Goal: Navigation & Orientation: Find specific page/section

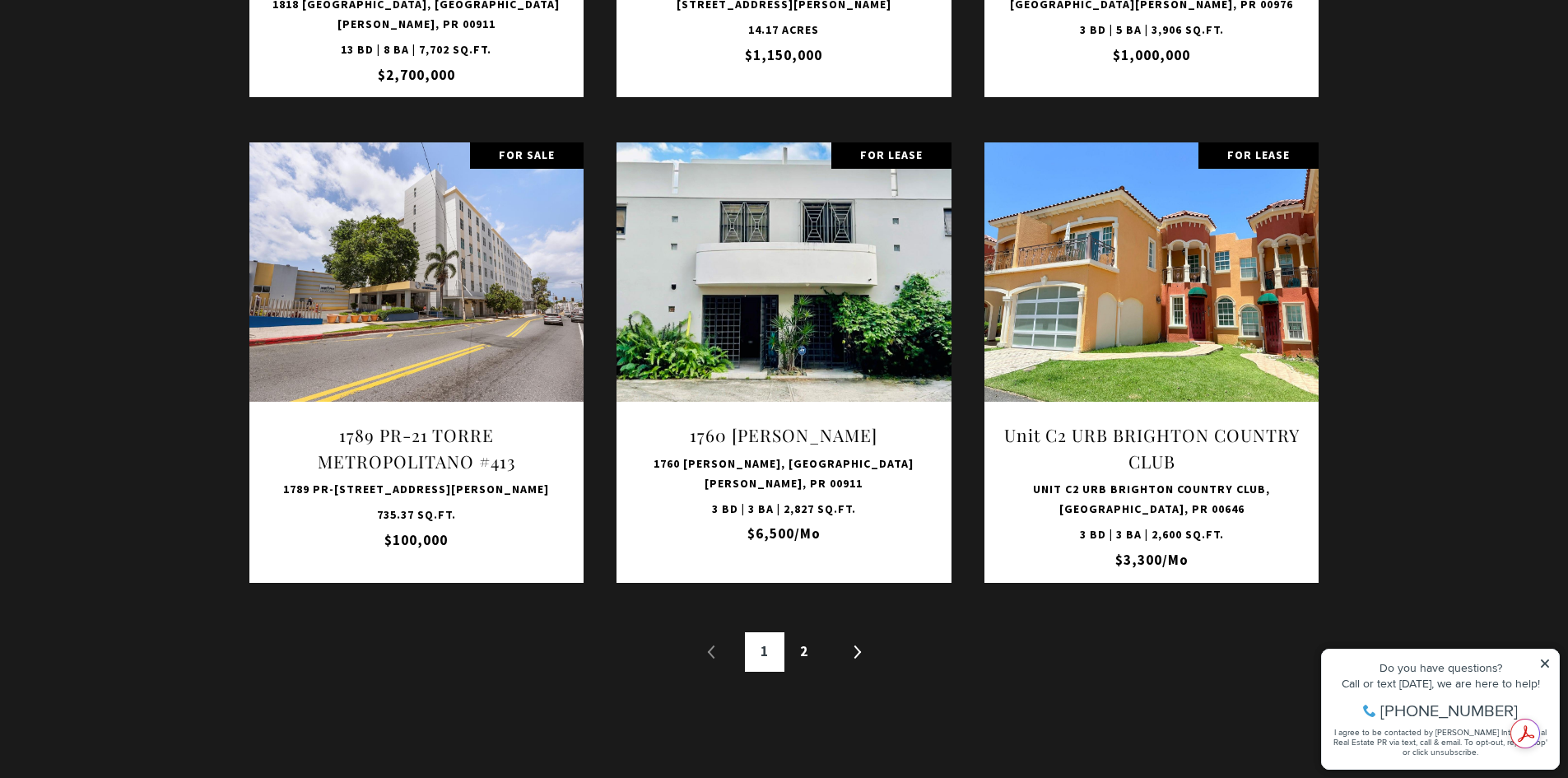
scroll to position [2716, 0]
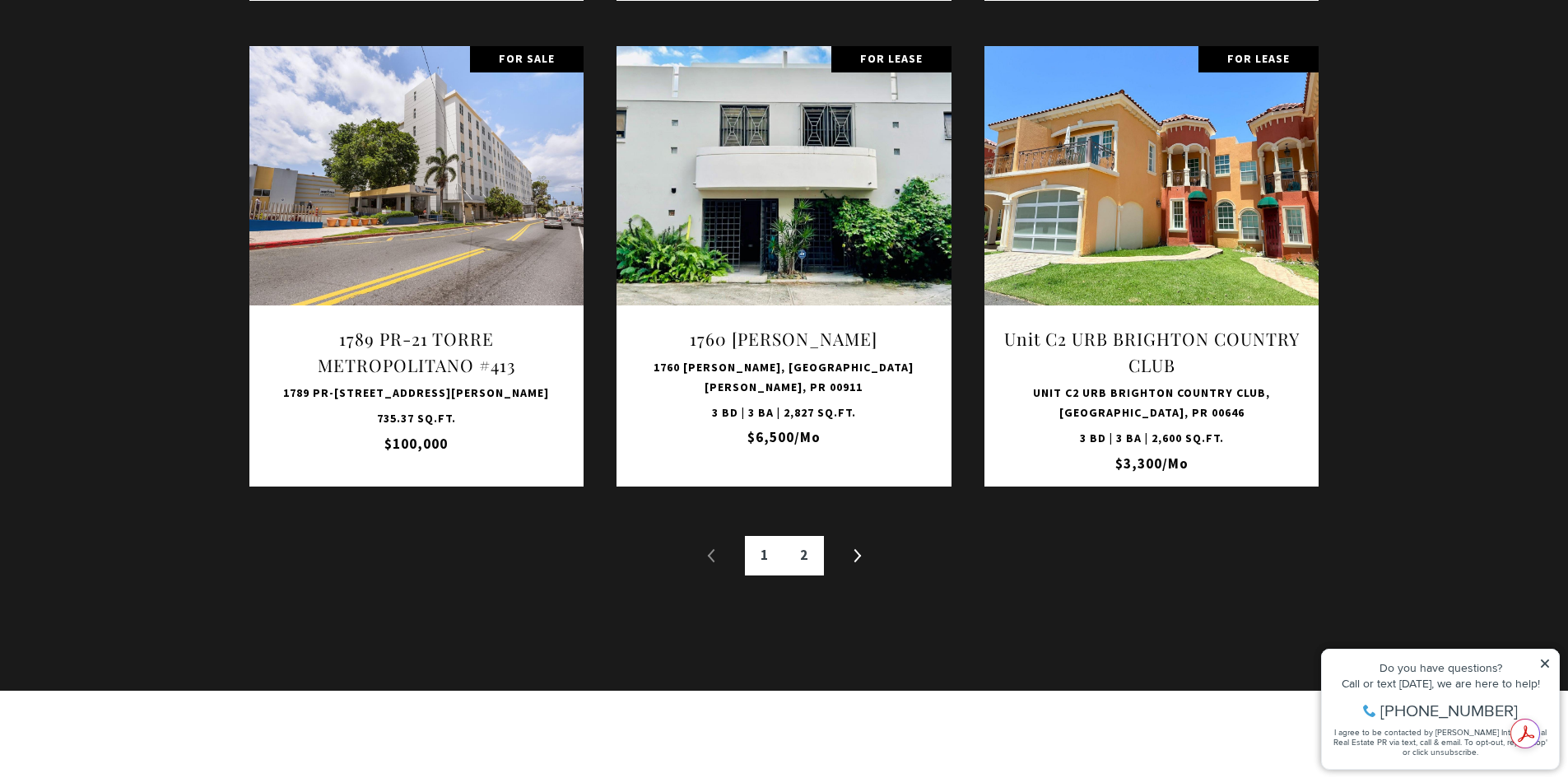
click at [810, 560] on link "2" at bounding box center [804, 555] width 39 height 39
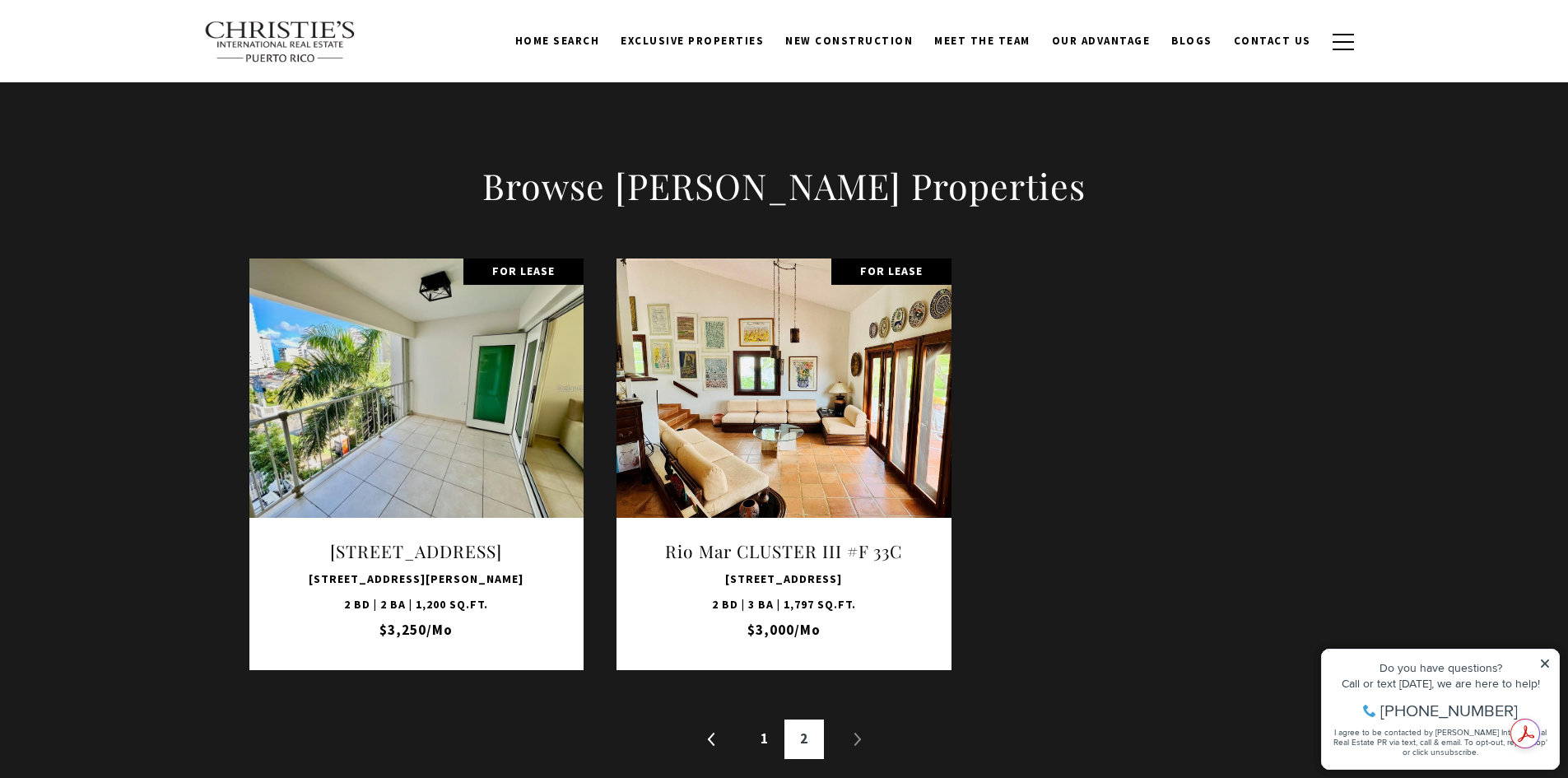
scroll to position [2044, 0]
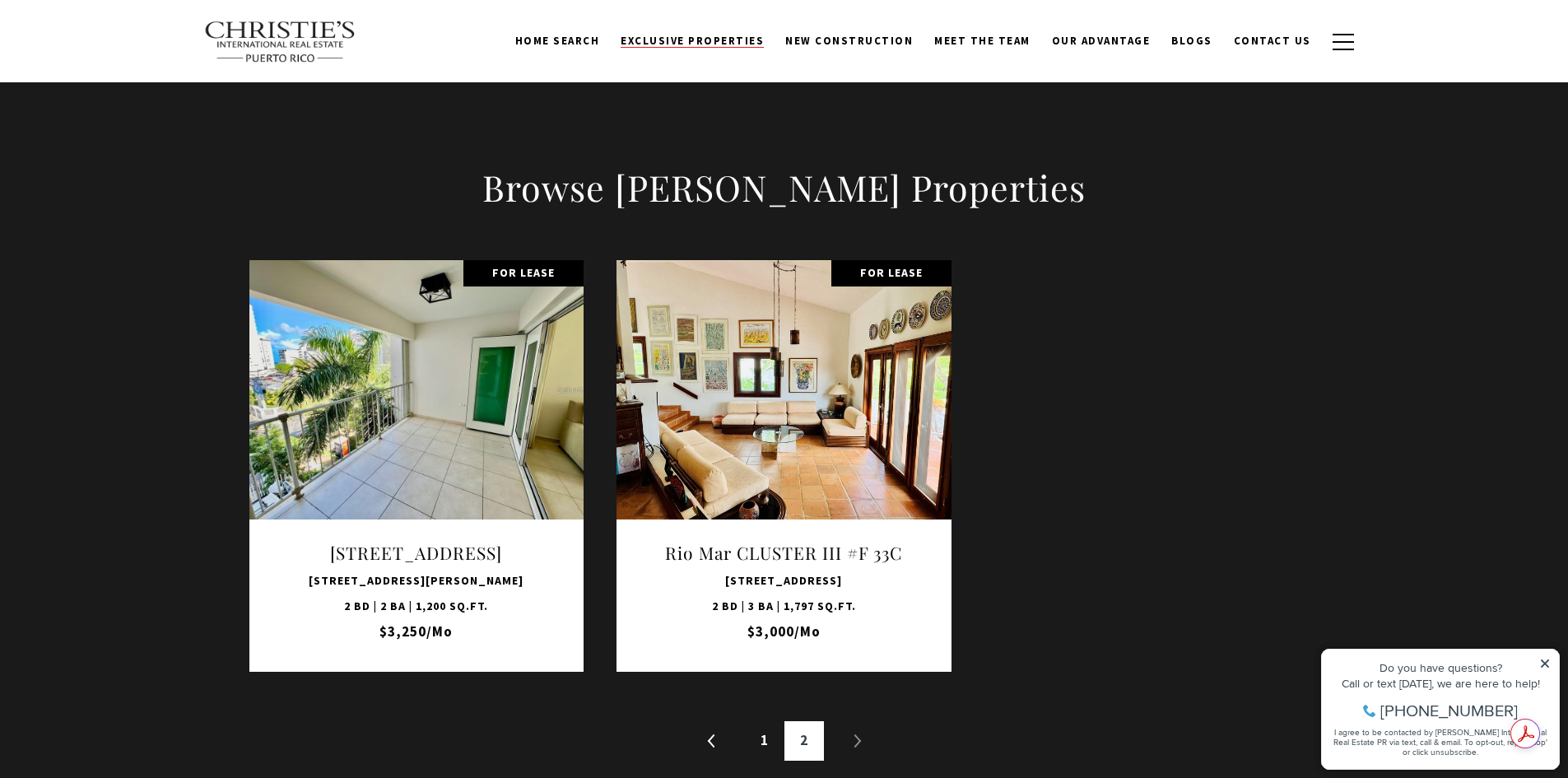
click at [718, 40] on span "Exclusive Properties" at bounding box center [692, 40] width 143 height 14
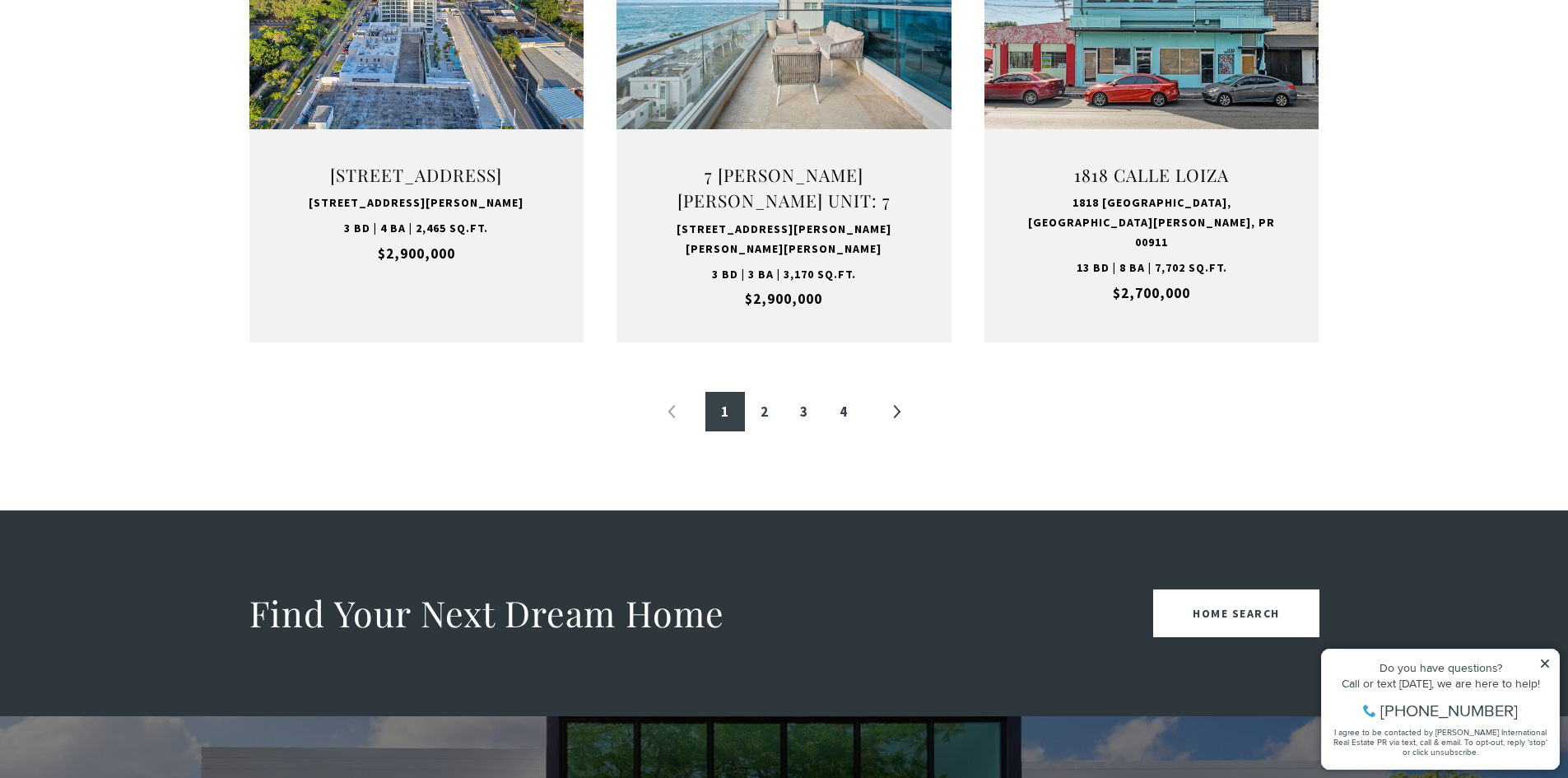
scroll to position [1893, 0]
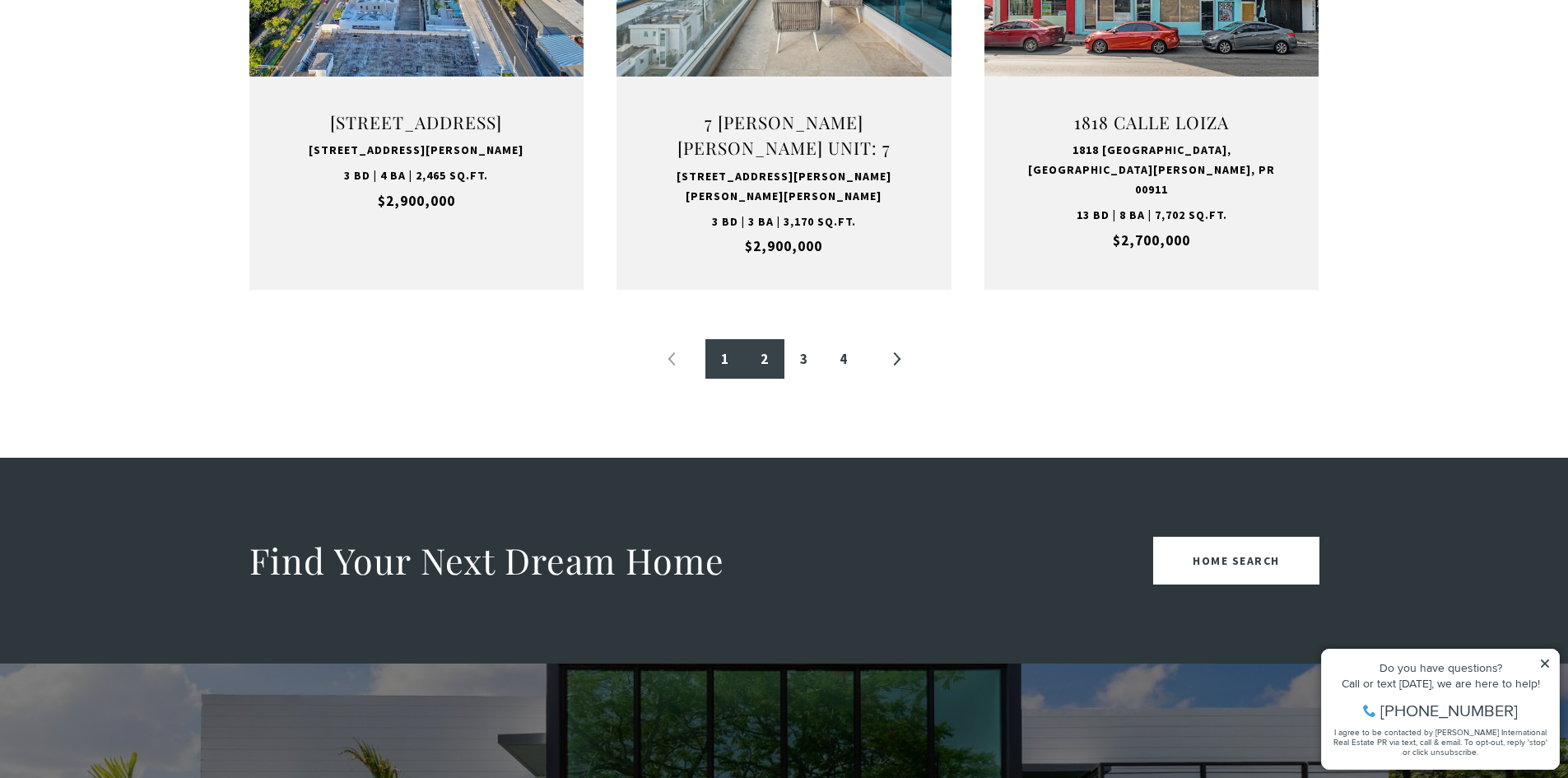
click at [765, 360] on link "2" at bounding box center [764, 359] width 39 height 39
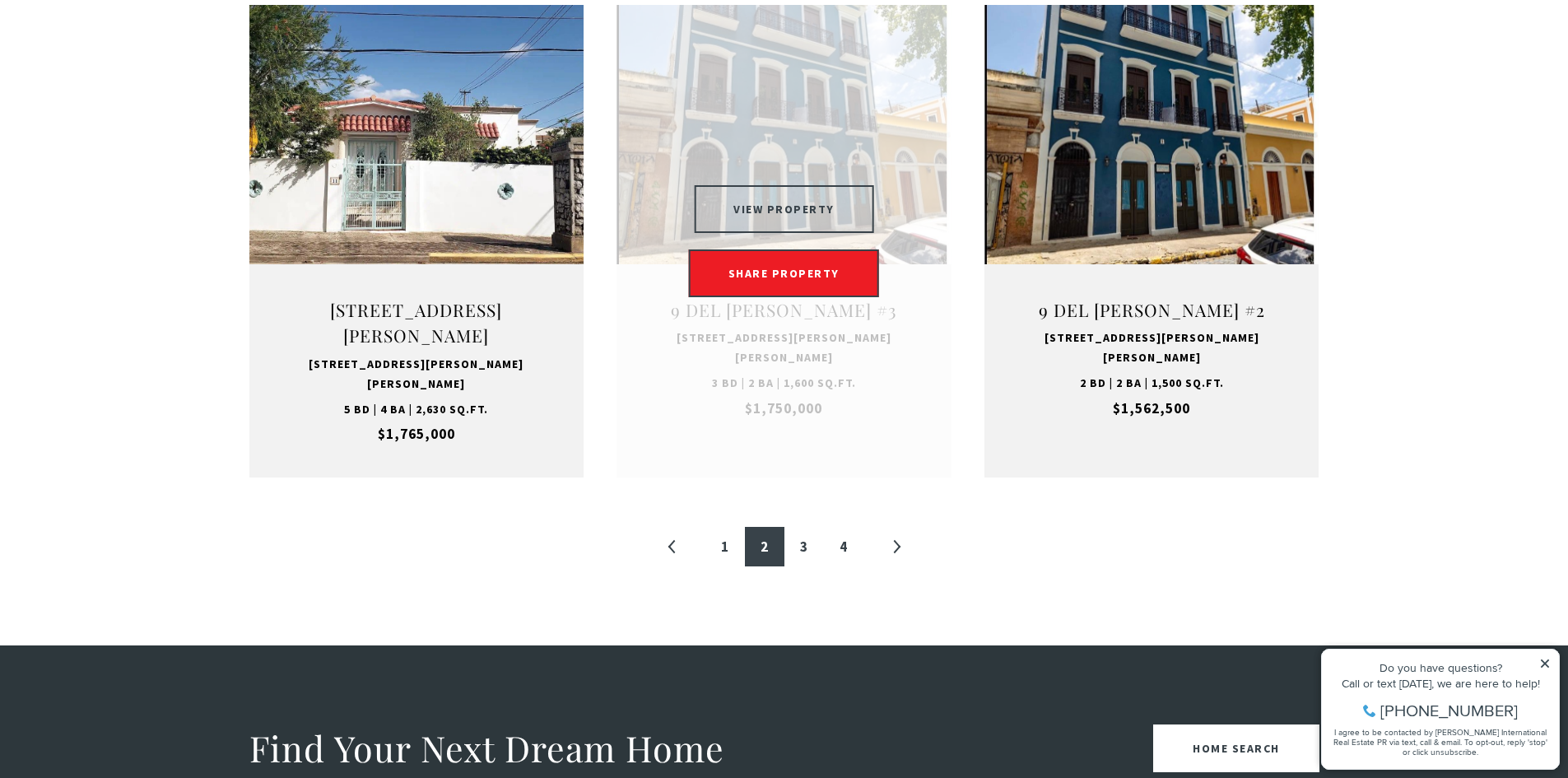
scroll to position [1728, 0]
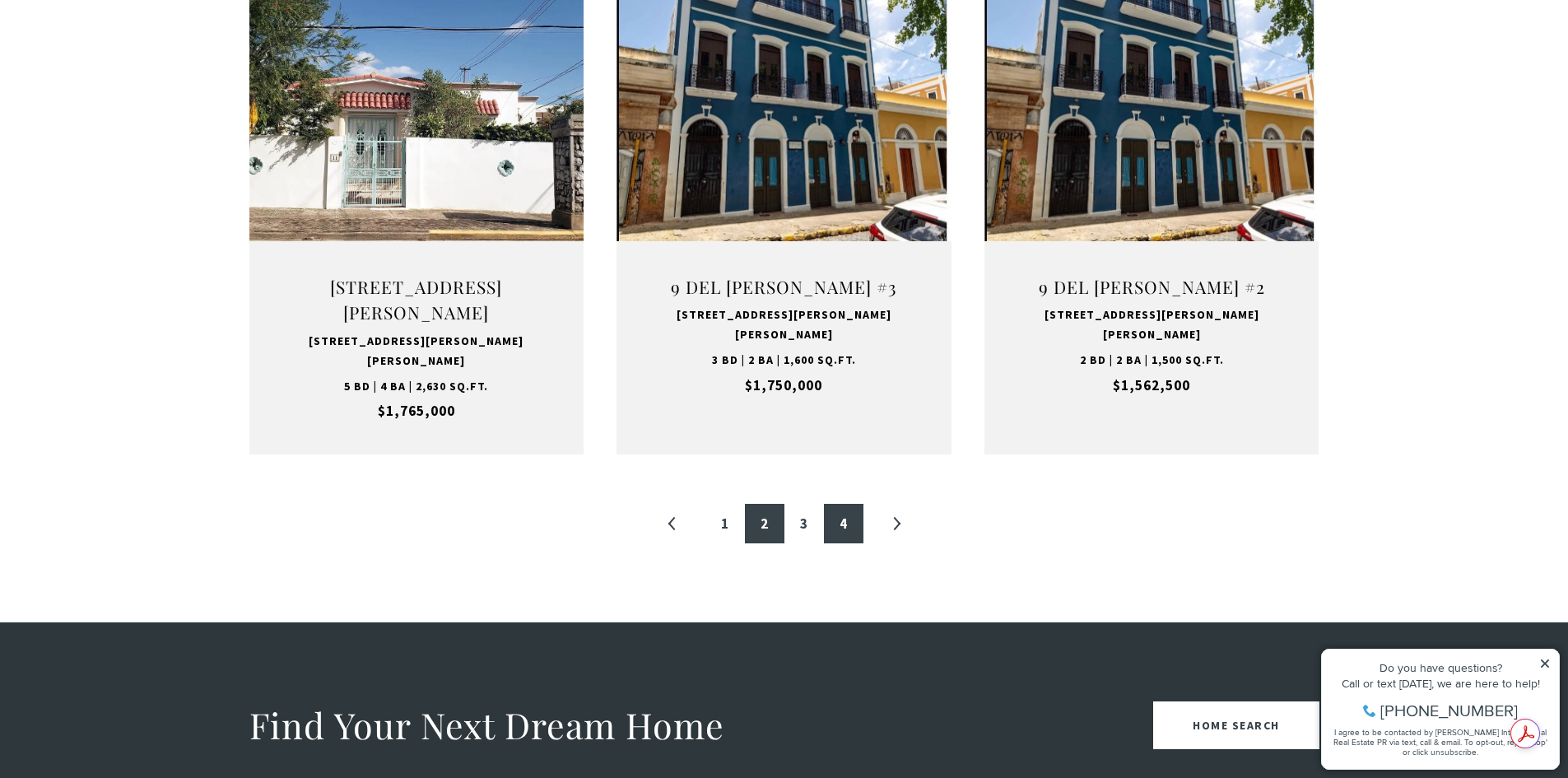
click at [852, 504] on link "4" at bounding box center [843, 523] width 39 height 39
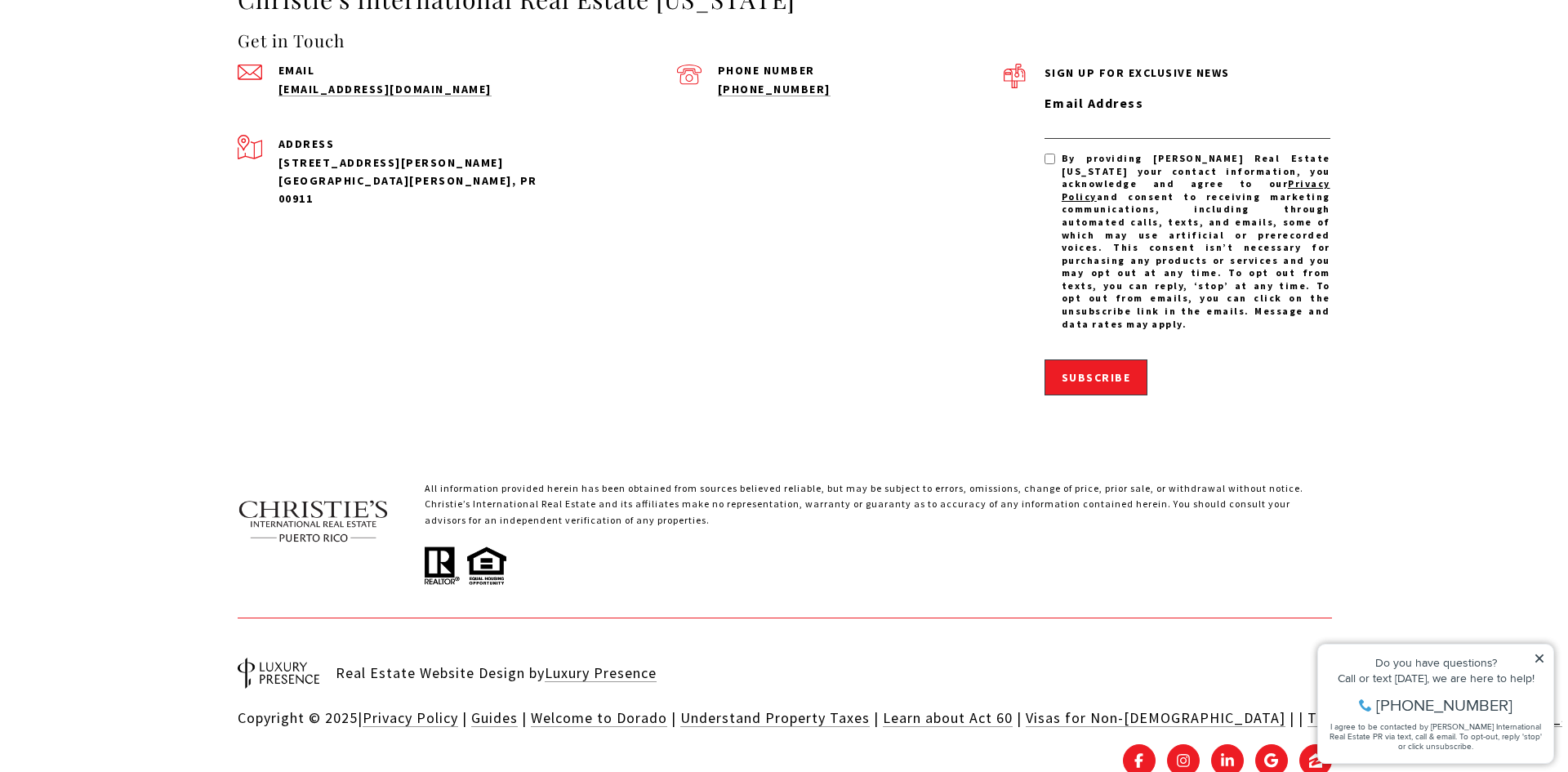
scroll to position [3206, 0]
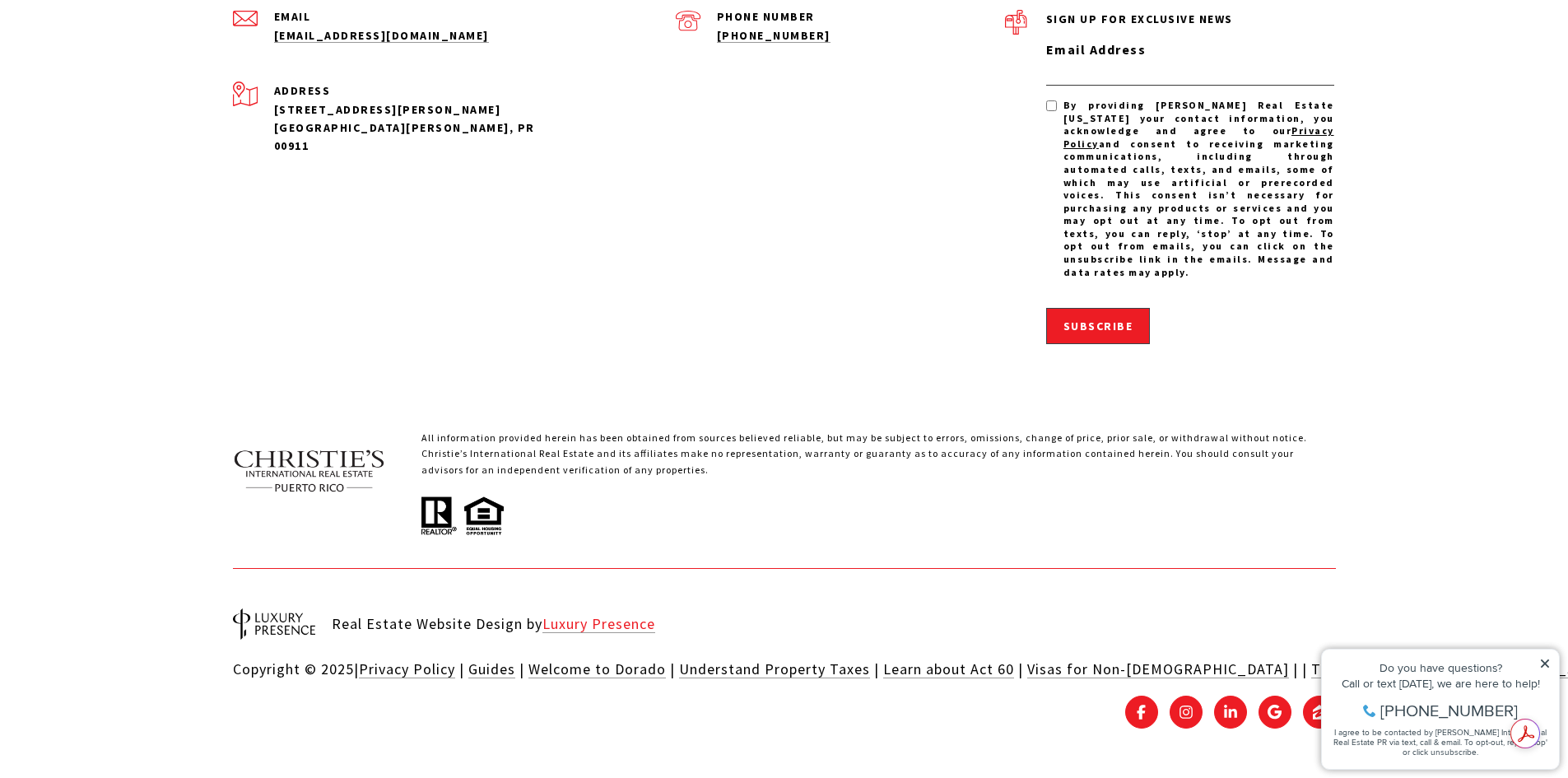
click at [584, 624] on link "Luxury Presence" at bounding box center [598, 623] width 113 height 19
